Goal: Task Accomplishment & Management: Complete application form

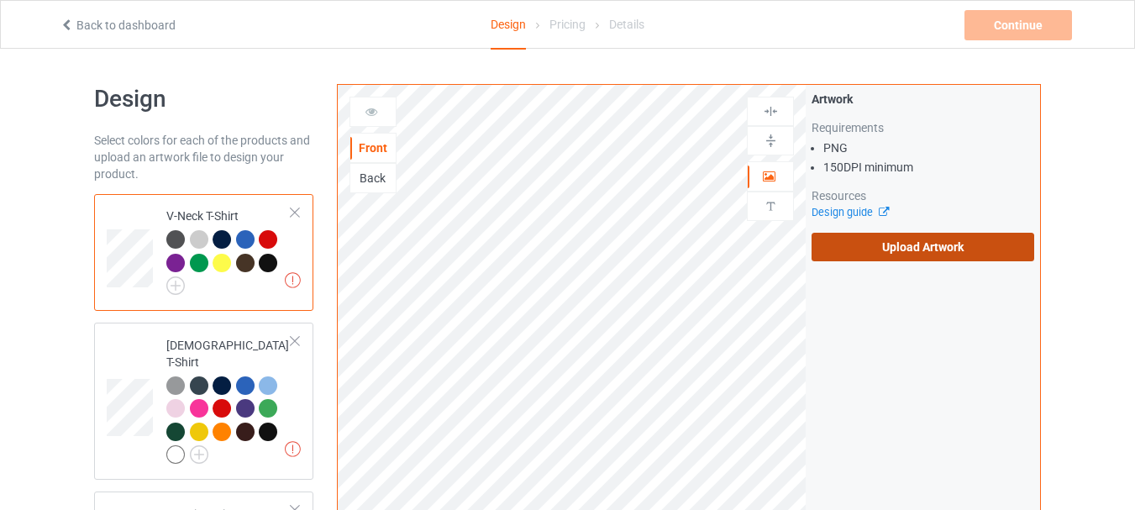
click at [931, 239] on label "Upload Artwork" at bounding box center [923, 247] width 223 height 29
click at [0, 0] on input "Upload Artwork" at bounding box center [0, 0] width 0 height 0
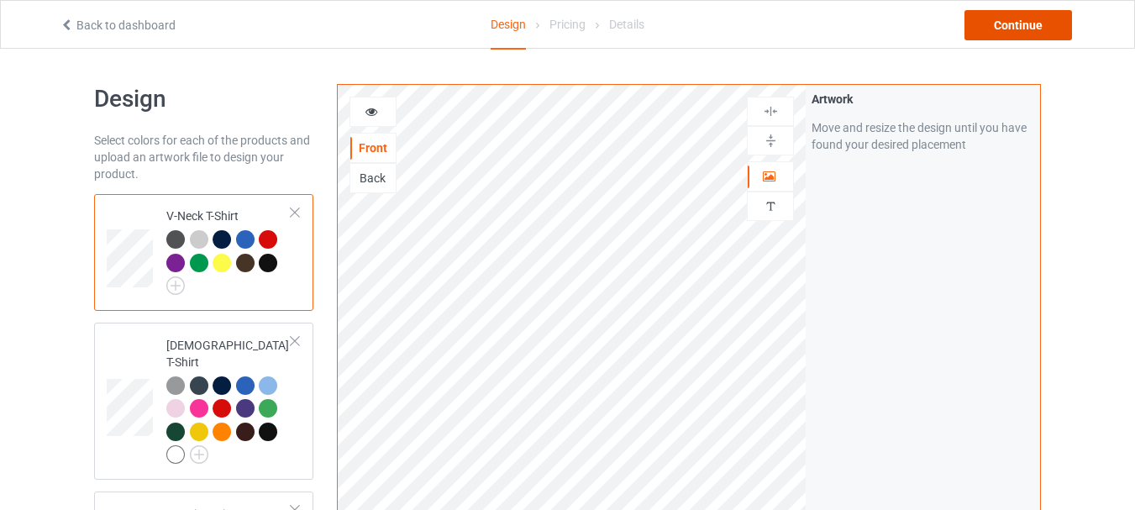
click at [1009, 24] on div "Continue" at bounding box center [1019, 25] width 108 height 30
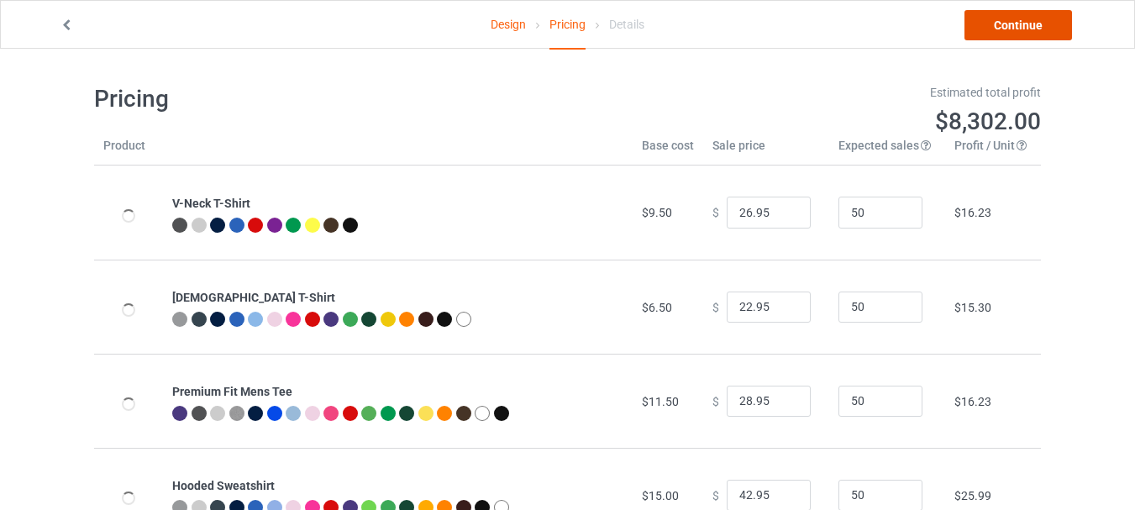
click at [1008, 24] on link "Continue" at bounding box center [1019, 25] width 108 height 30
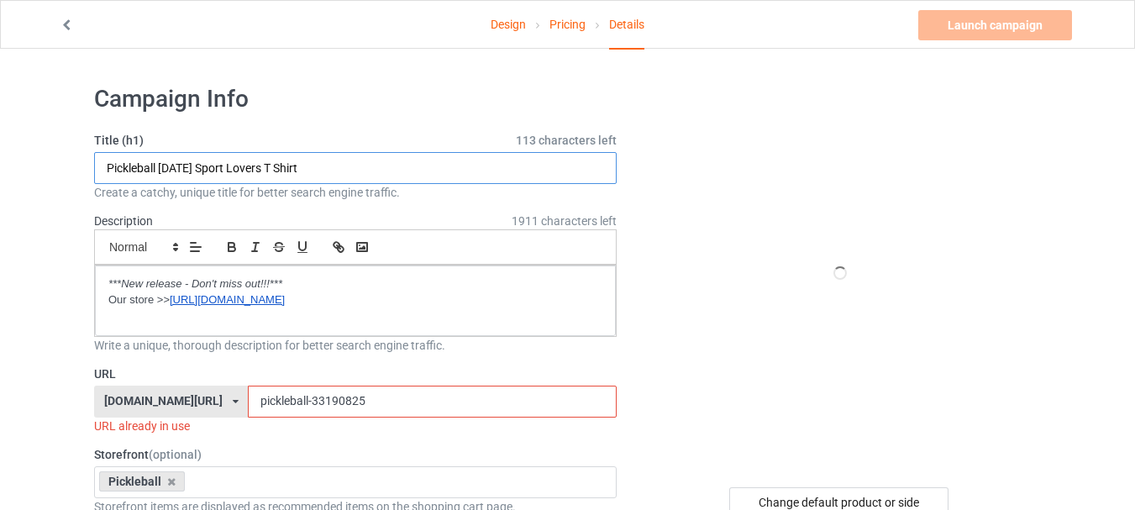
click at [358, 179] on input "Pickleball [DATE] Sport Lovers T Shirt" at bounding box center [355, 168] width 523 height 32
paste input "laying Pickleball Improves Memory"
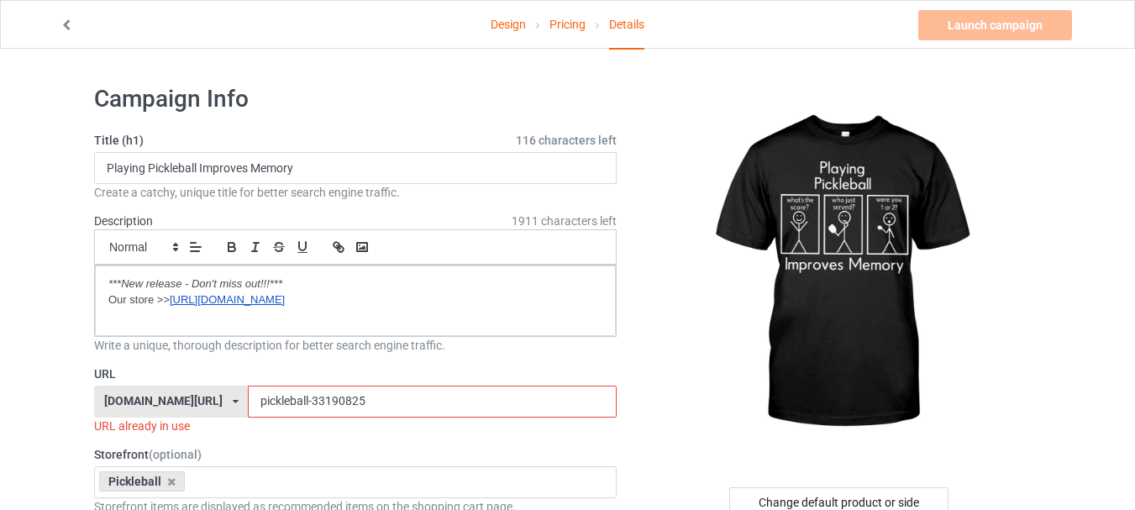
click at [287, 395] on input "pickleball-33190825" at bounding box center [432, 402] width 368 height 32
click at [352, 174] on input "Playing Pickleball Improves Memory" at bounding box center [355, 168] width 523 height 32
type input "Playing Pickleball Improves Memory funny"
click at [298, 404] on input "pickleball-33190825" at bounding box center [432, 402] width 368 height 32
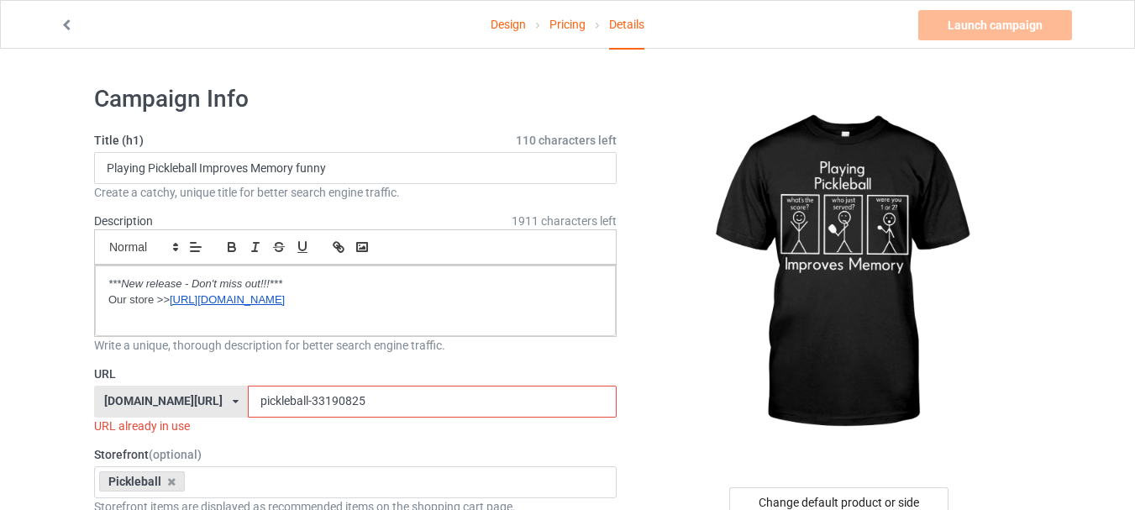
click at [298, 404] on input "pickleball-33190825" at bounding box center [432, 402] width 368 height 32
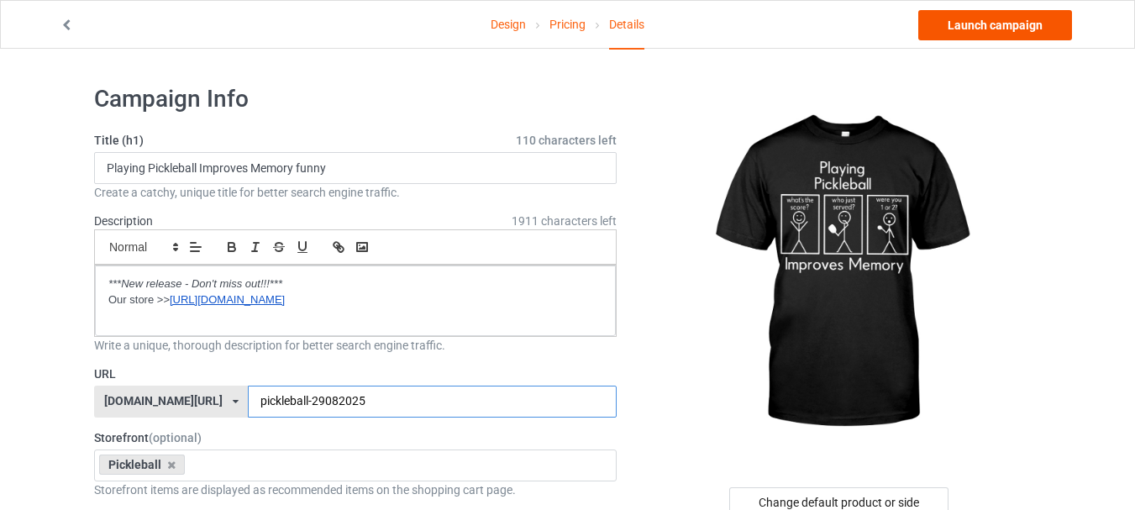
type input "pickleball-29082025"
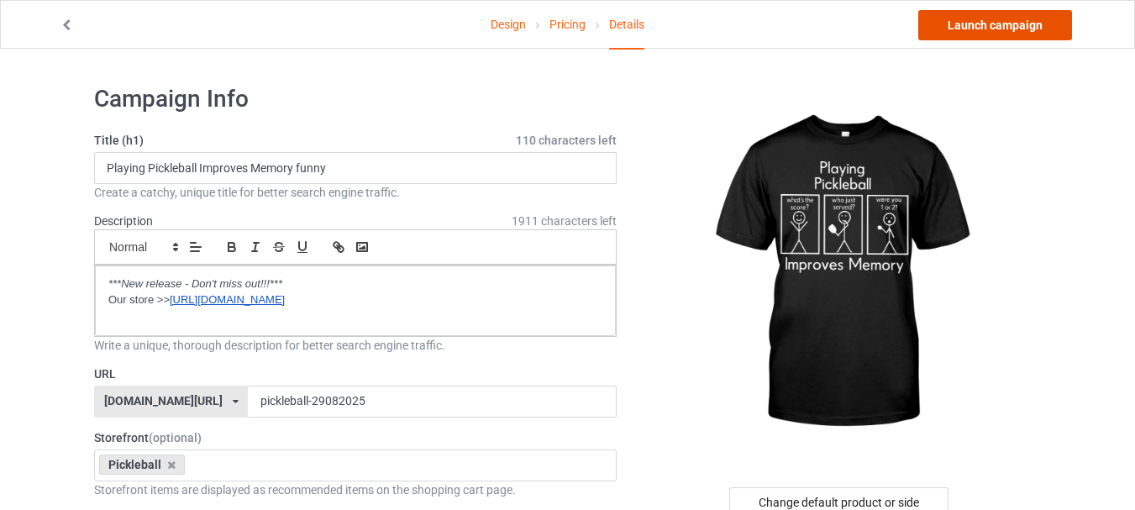
click at [989, 24] on link "Launch campaign" at bounding box center [995, 25] width 154 height 30
